Goal: Information Seeking & Learning: Learn about a topic

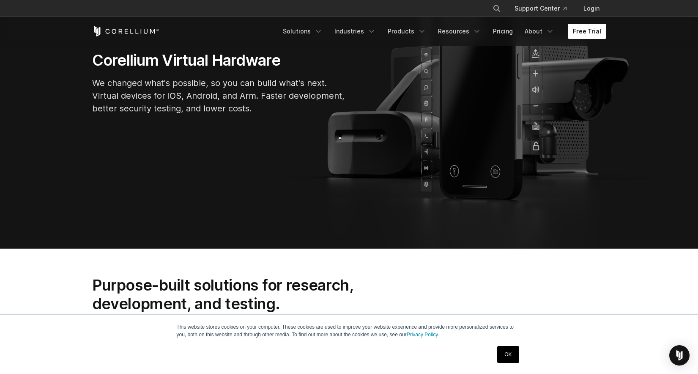
scroll to position [39, 0]
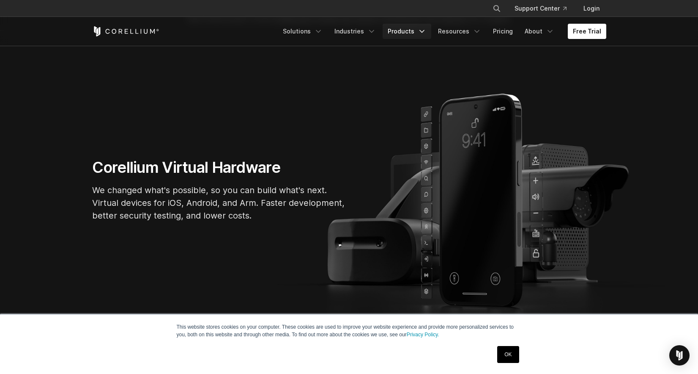
click at [423, 33] on icon "Navigation Menu" at bounding box center [422, 31] width 8 height 8
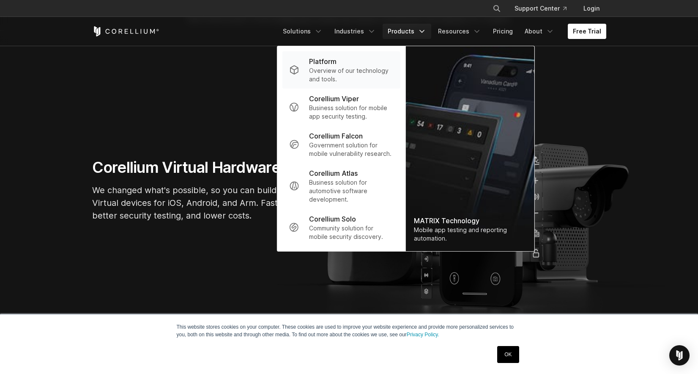
click at [350, 68] on p "Overview of our technology and tools." at bounding box center [351, 74] width 84 height 17
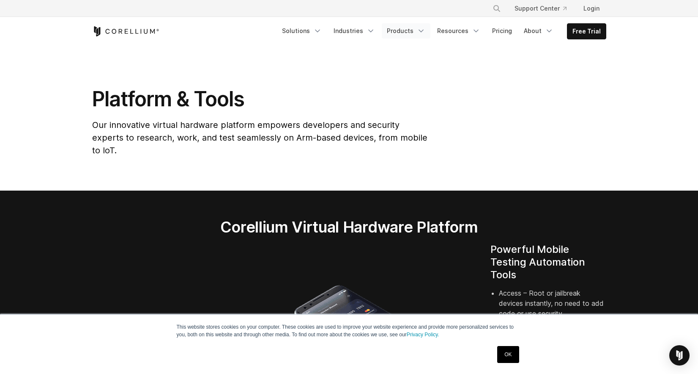
click at [411, 33] on link "Products" at bounding box center [406, 30] width 49 height 15
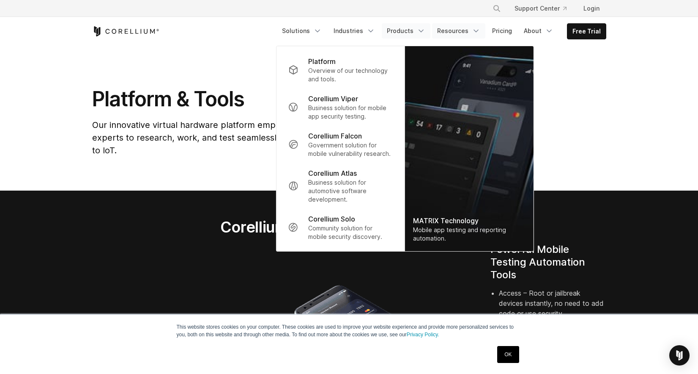
click at [455, 30] on link "Resources" at bounding box center [458, 30] width 53 height 15
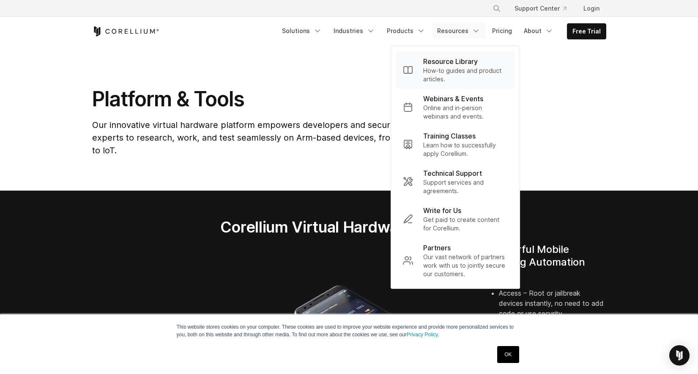
click at [458, 68] on p "How-to guides and product articles." at bounding box center [465, 74] width 85 height 17
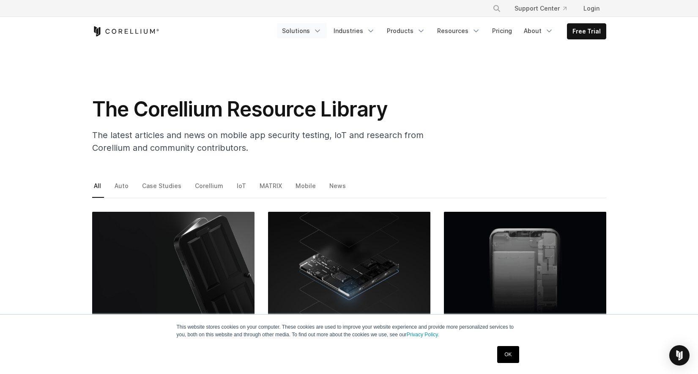
click at [321, 33] on icon "Navigation Menu" at bounding box center [317, 31] width 8 height 8
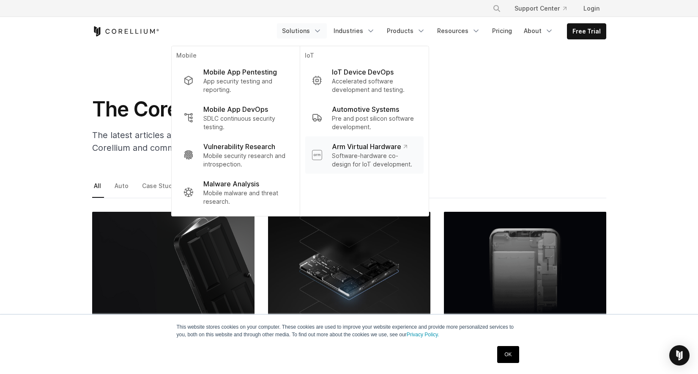
click at [388, 152] on p "Software-hardware co-design for IoT development." at bounding box center [374, 159] width 85 height 17
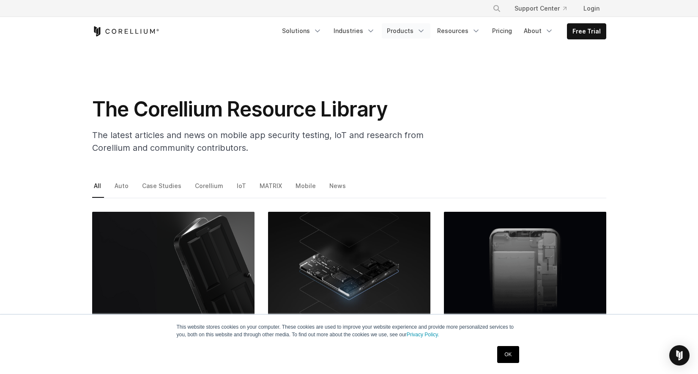
click at [415, 31] on link "Products" at bounding box center [406, 30] width 49 height 15
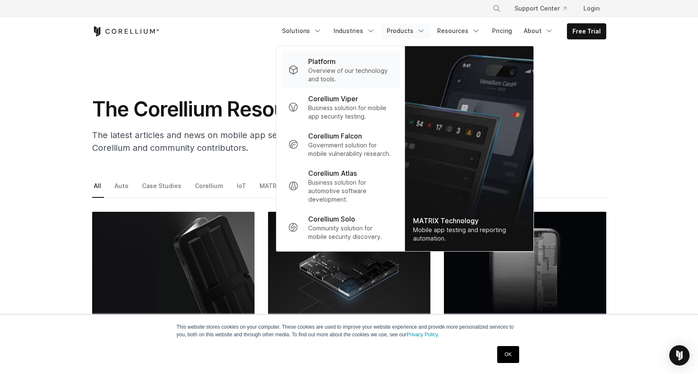
click at [359, 69] on p "Overview of our technology and tools." at bounding box center [350, 74] width 84 height 17
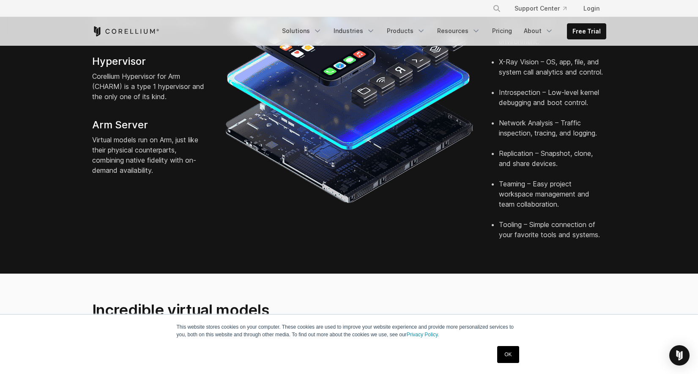
scroll to position [322, 0]
